Goal: Task Accomplishment & Management: Manage account settings

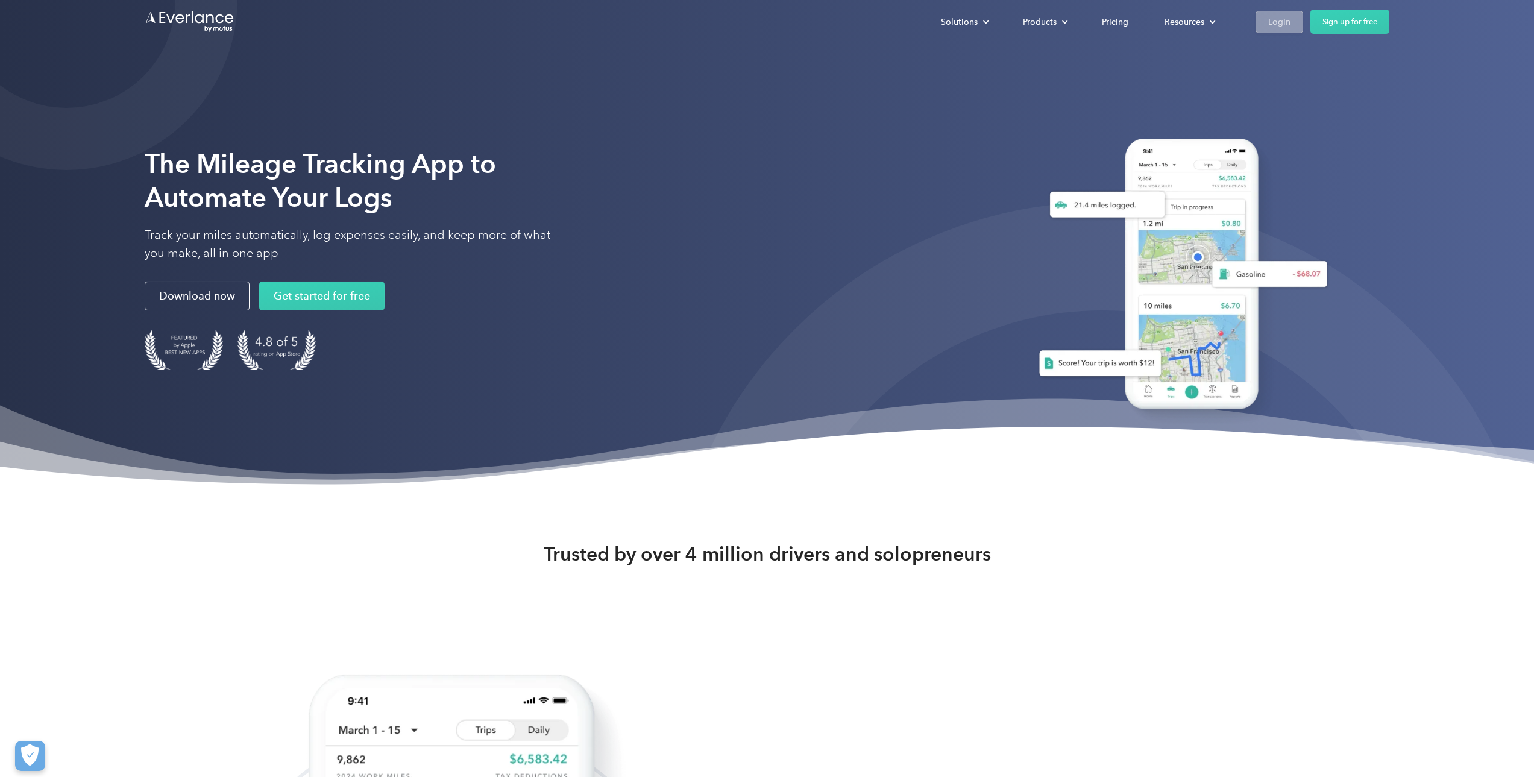
click at [1261, 24] on link "Login" at bounding box center [1280, 22] width 48 height 22
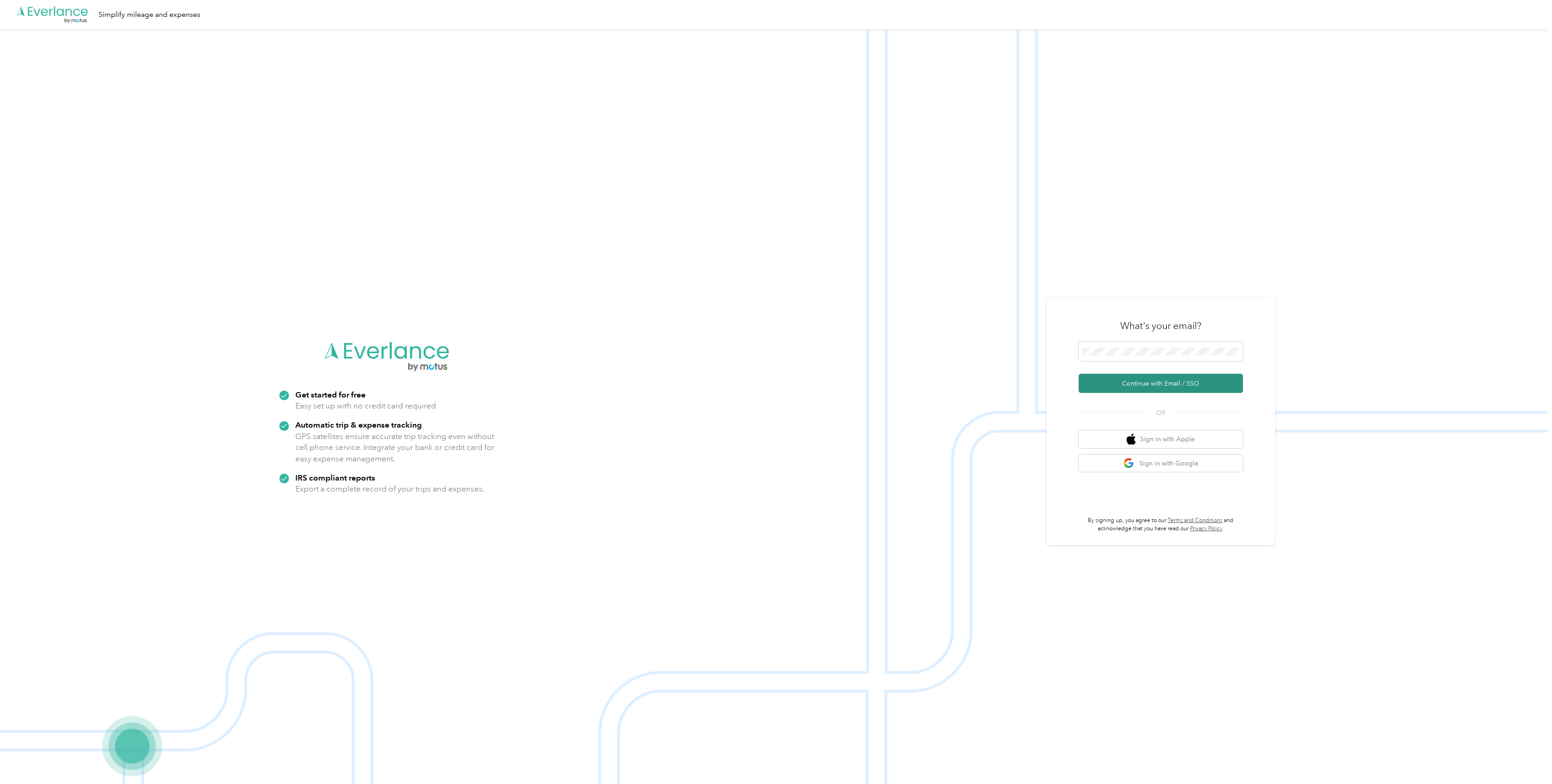
click at [1180, 387] on button "Continue with Email / SSO" at bounding box center [1161, 383] width 164 height 19
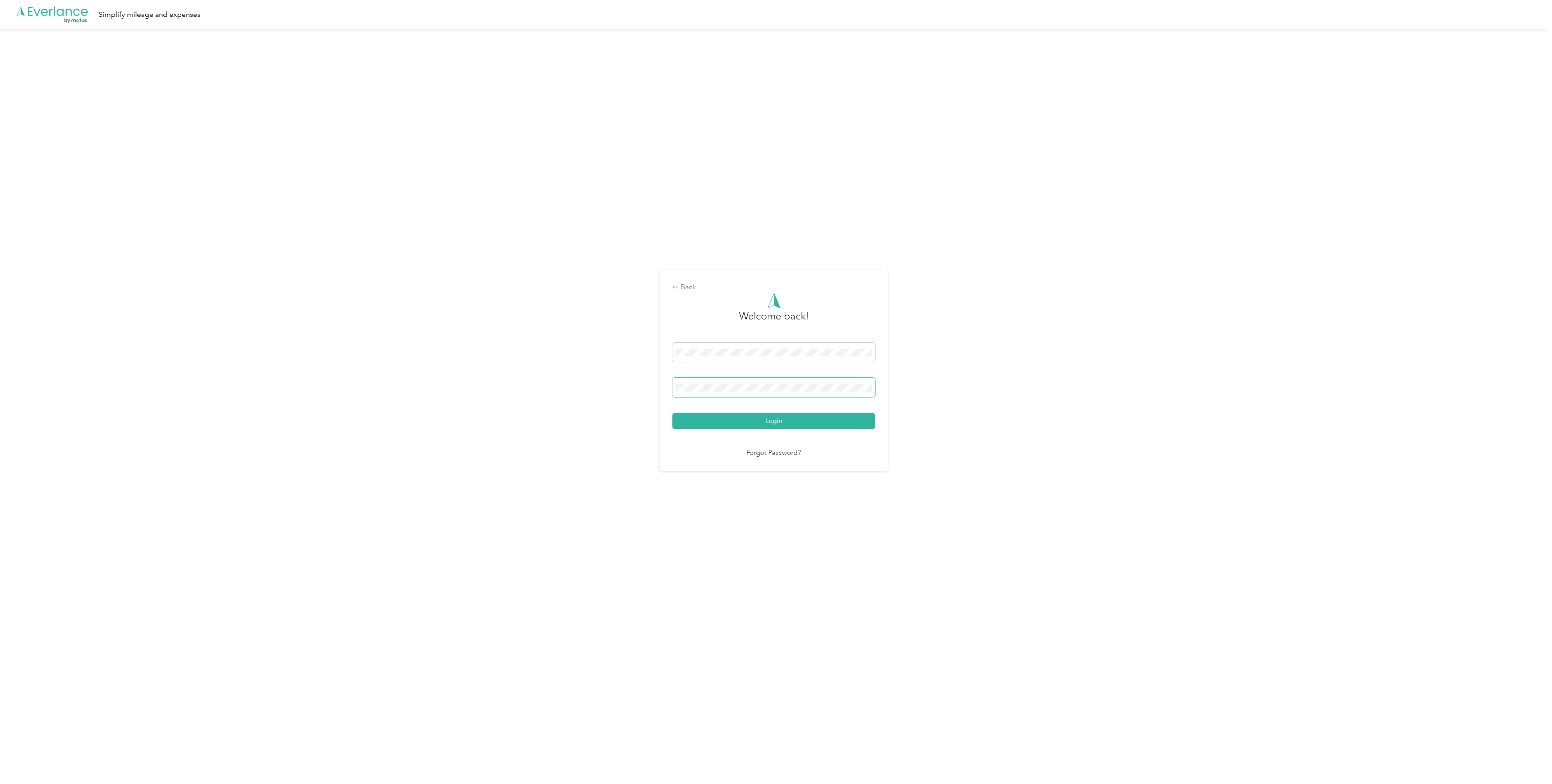
click at [677, 390] on span at bounding box center [774, 387] width 203 height 19
click at [672, 413] on button "Login" at bounding box center [774, 421] width 203 height 16
